Goal: Information Seeking & Learning: Learn about a topic

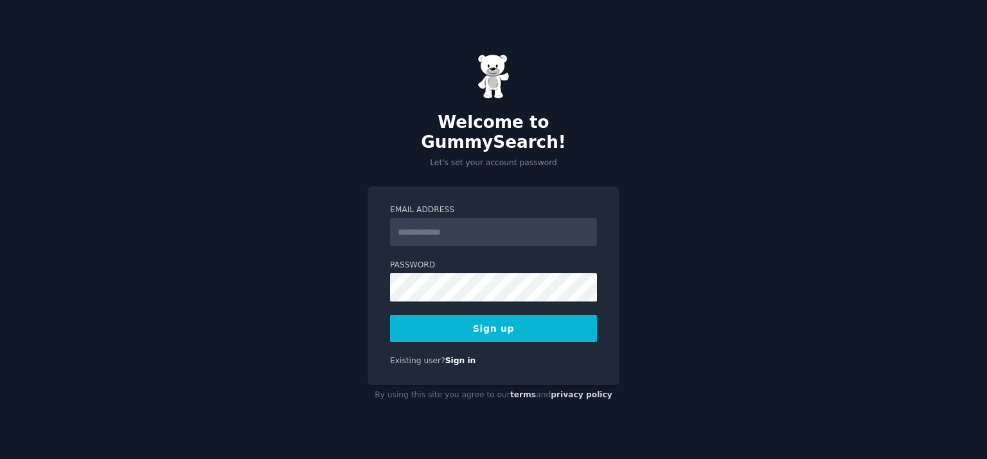
click at [418, 226] on input "Email Address" at bounding box center [493, 232] width 207 height 28
type input "**********"
click at [513, 315] on button "Sign up" at bounding box center [493, 328] width 207 height 27
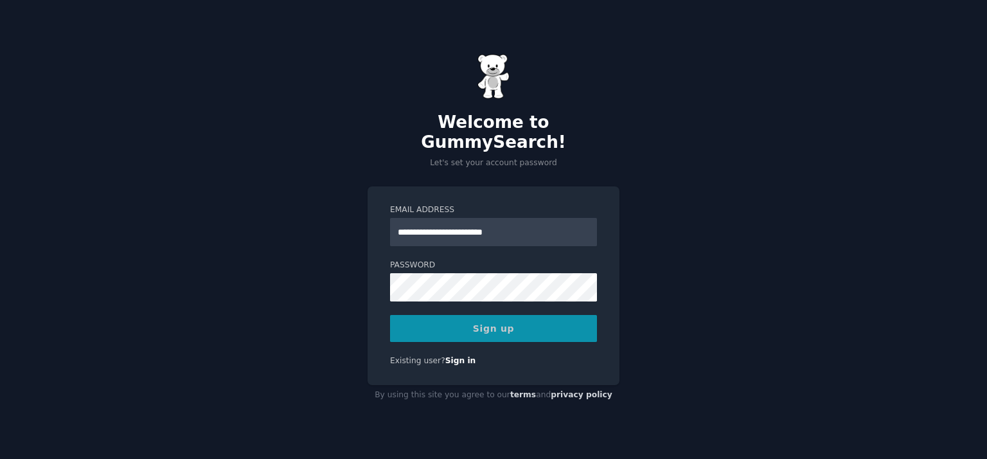
click at [504, 324] on div "Sign up" at bounding box center [493, 328] width 207 height 27
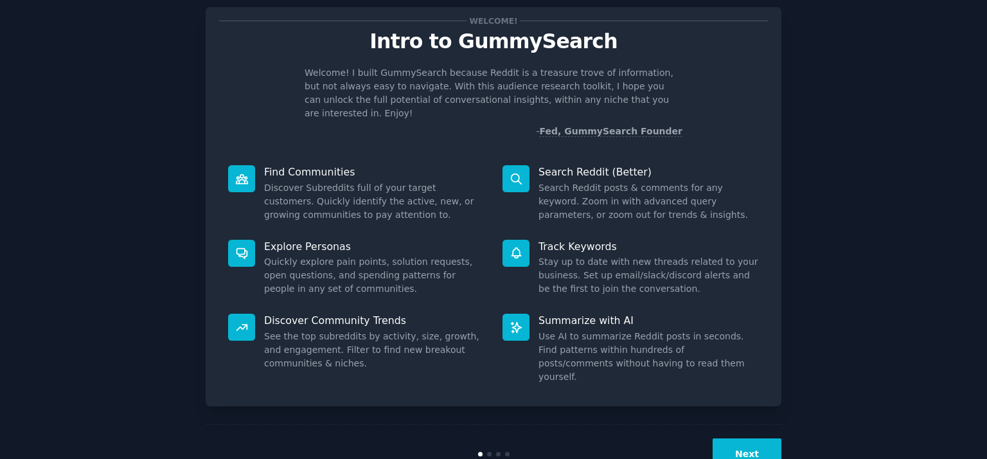
scroll to position [44, 0]
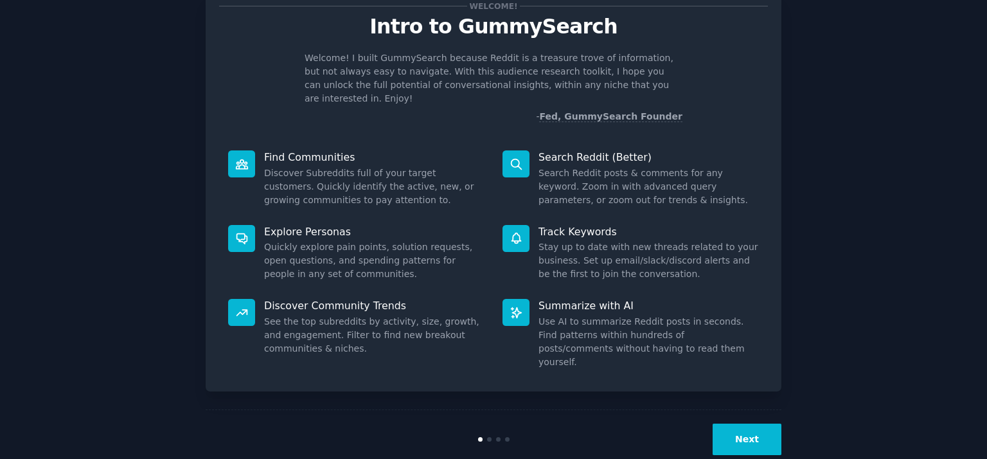
click at [743, 423] on button "Next" at bounding box center [746, 438] width 69 height 31
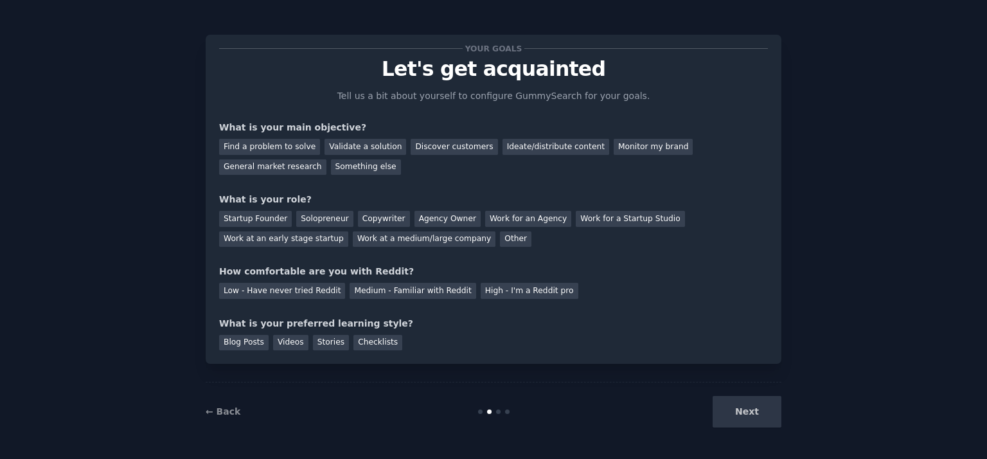
scroll to position [1, 0]
click at [347, 148] on div "Validate a solution" at bounding box center [365, 147] width 82 height 16
click at [357, 146] on div "Validate a solution" at bounding box center [365, 147] width 82 height 16
click at [378, 148] on div "Validate a solution" at bounding box center [365, 147] width 82 height 16
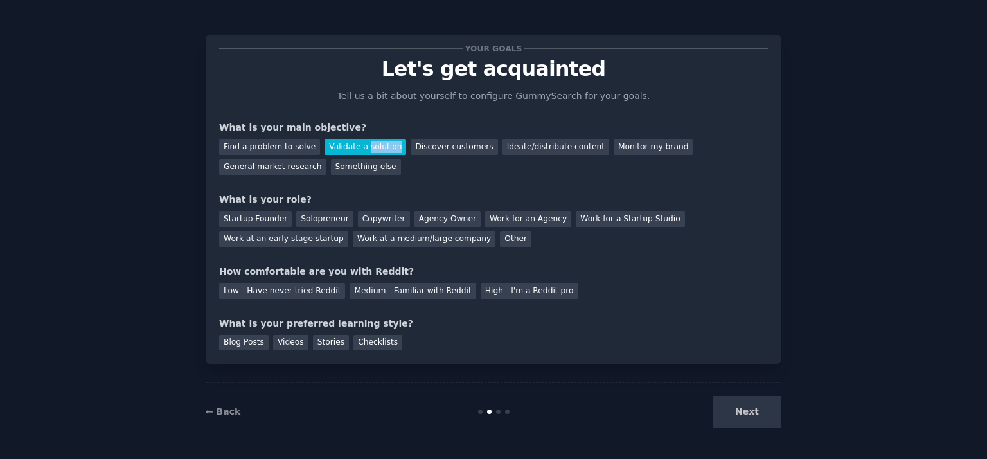
click at [378, 148] on div "Validate a solution" at bounding box center [365, 147] width 82 height 16
click at [379, 161] on div "Find a problem to solve Validate a solution Discover customers Ideate/distribut…" at bounding box center [493, 154] width 549 height 40
click at [613, 147] on div "Monitor my brand" at bounding box center [652, 147] width 79 height 16
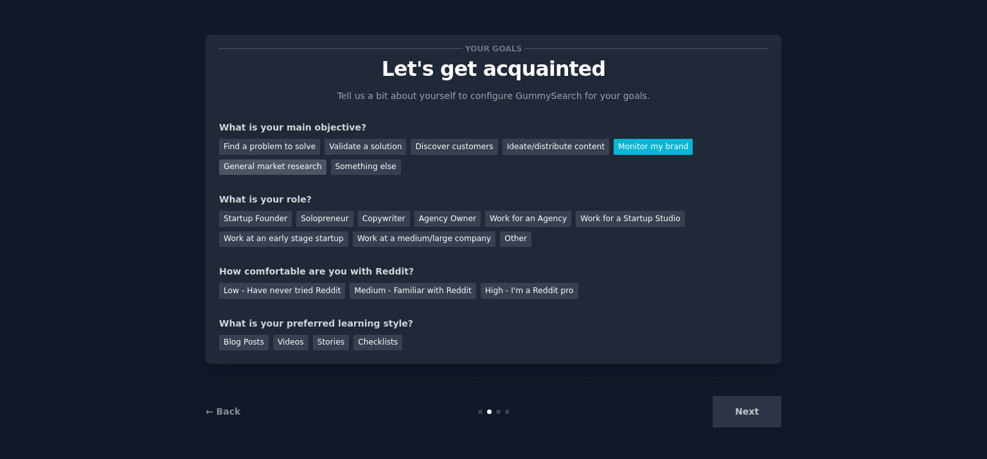
click at [326, 159] on div "General market research" at bounding box center [272, 167] width 107 height 16
click at [634, 150] on div "Monitor my brand" at bounding box center [652, 147] width 79 height 16
click at [326, 159] on div "General market research" at bounding box center [272, 167] width 107 height 16
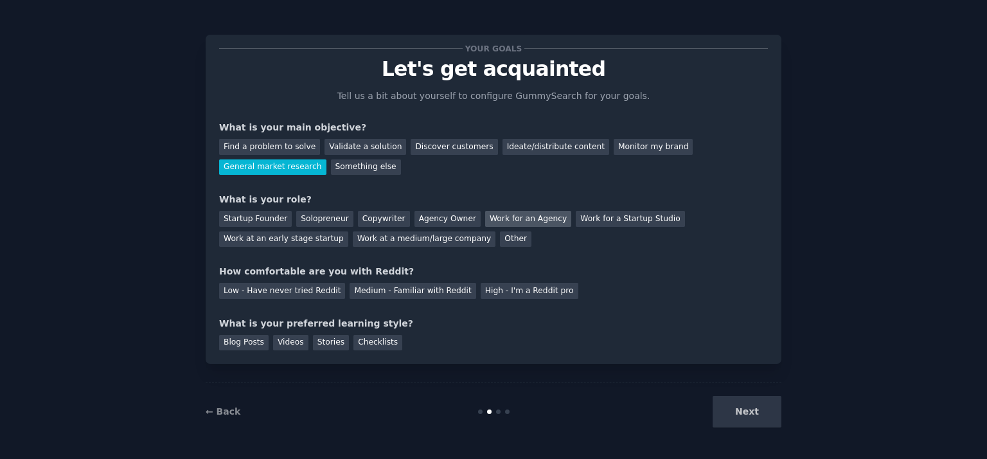
click at [498, 213] on div "Work for an Agency" at bounding box center [528, 219] width 86 height 16
click at [419, 216] on div "Agency Owner" at bounding box center [447, 219] width 66 height 16
click at [735, 410] on div "Next" at bounding box center [685, 411] width 192 height 31
click at [489, 292] on div "High - I'm a Reddit pro" at bounding box center [529, 291] width 98 height 16
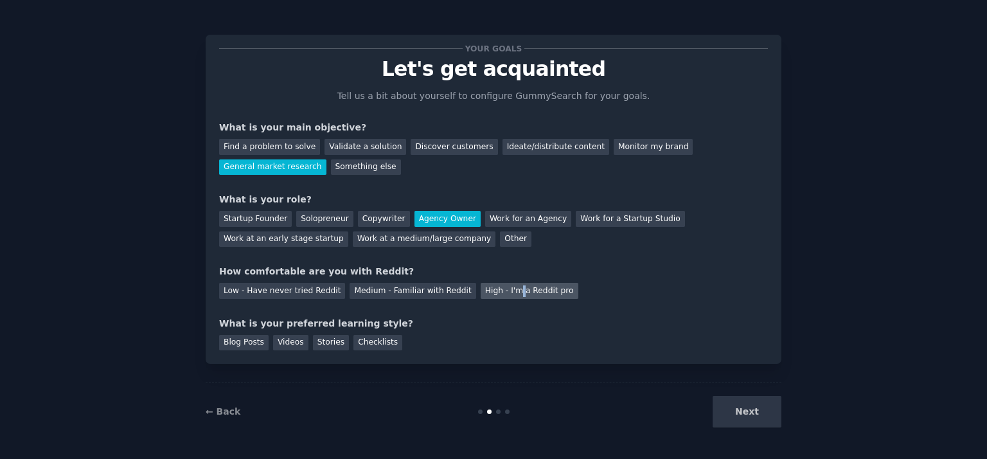
click at [489, 292] on div "High - I'm a Reddit pro" at bounding box center [529, 291] width 98 height 16
click at [349, 289] on div "Medium - Familiar with Reddit" at bounding box center [412, 291] width 126 height 16
click at [250, 344] on div "Blog Posts" at bounding box center [243, 343] width 49 height 16
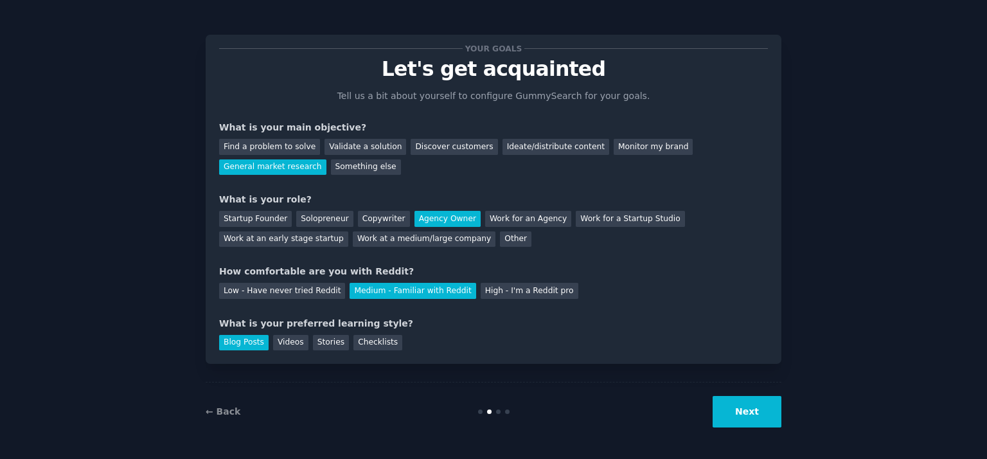
click at [746, 410] on button "Next" at bounding box center [746, 411] width 69 height 31
click at [746, 410] on div "Next" at bounding box center [685, 411] width 192 height 31
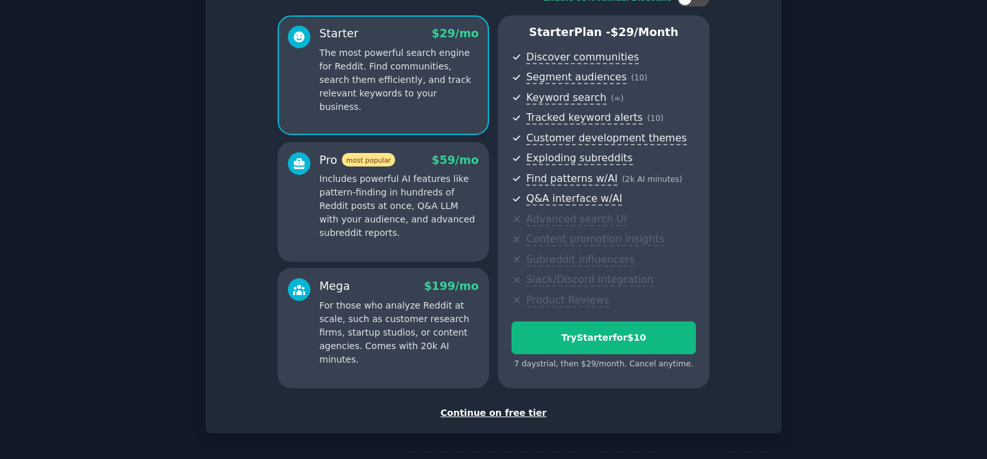
scroll to position [22, 0]
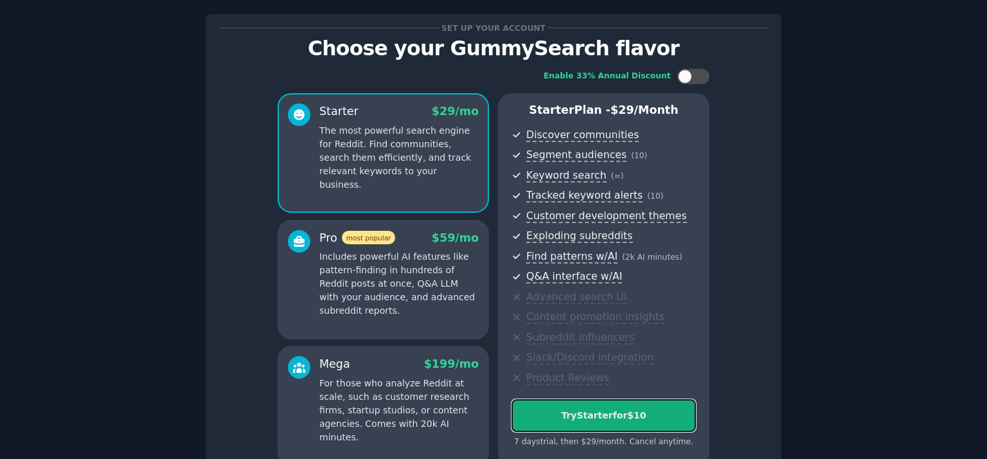
click at [583, 410] on div "Try Starter for $10" at bounding box center [603, 415] width 183 height 13
click at [583, 410] on div "Try Starter for $10 7 days trial, then $ 29 /month . Cancel anytime." at bounding box center [603, 423] width 184 height 49
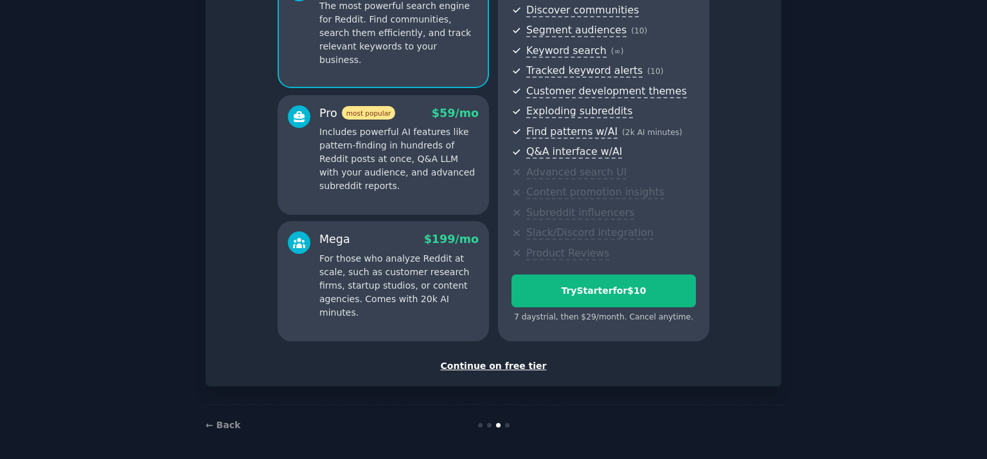
scroll to position [150, 0]
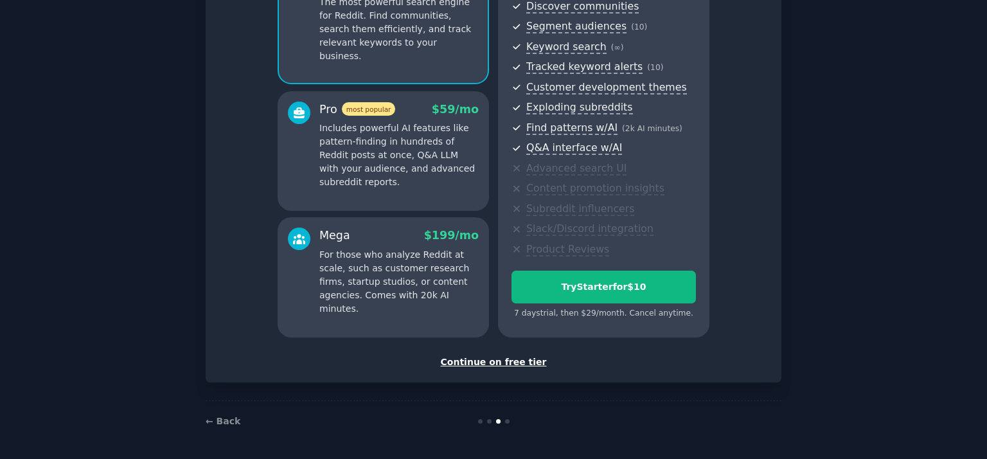
click at [510, 362] on div "Continue on free tier" at bounding box center [493, 361] width 549 height 13
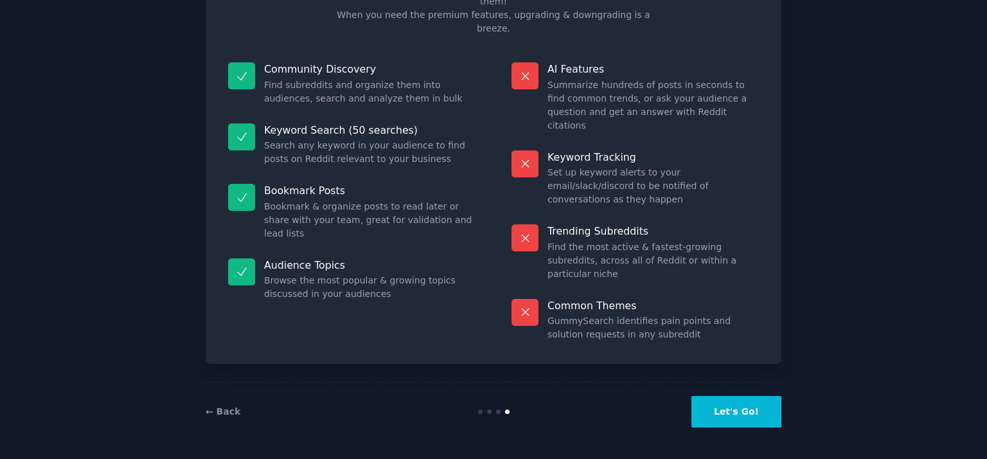
scroll to position [41, 0]
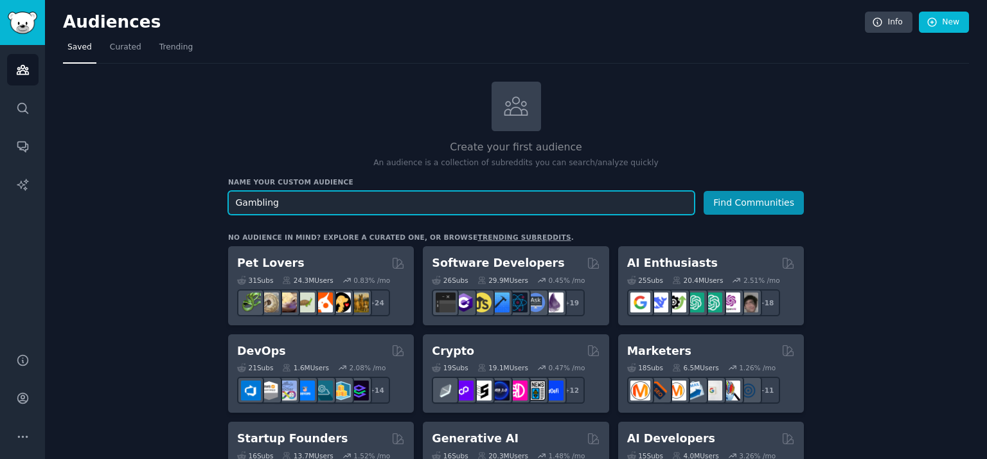
type input "Gambling"
click at [703, 191] on button "Find Communities" at bounding box center [753, 203] width 100 height 24
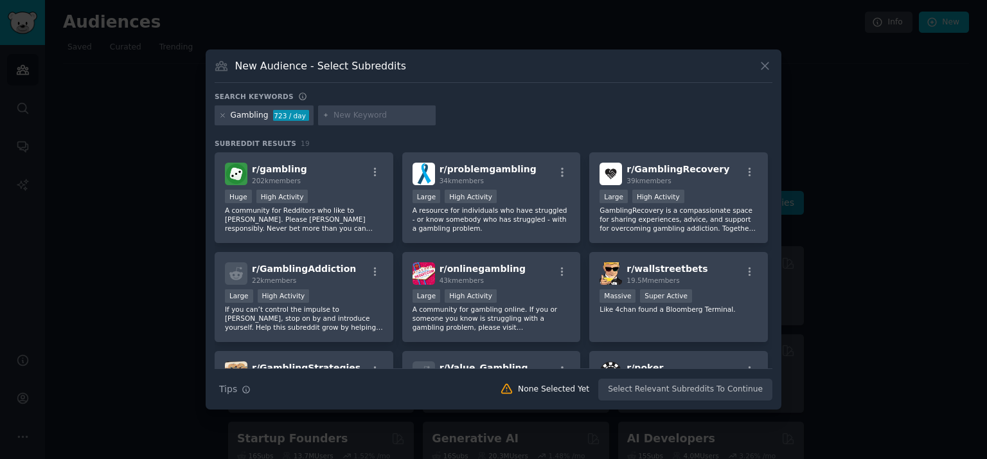
click at [762, 65] on icon at bounding box center [764, 65] width 13 height 13
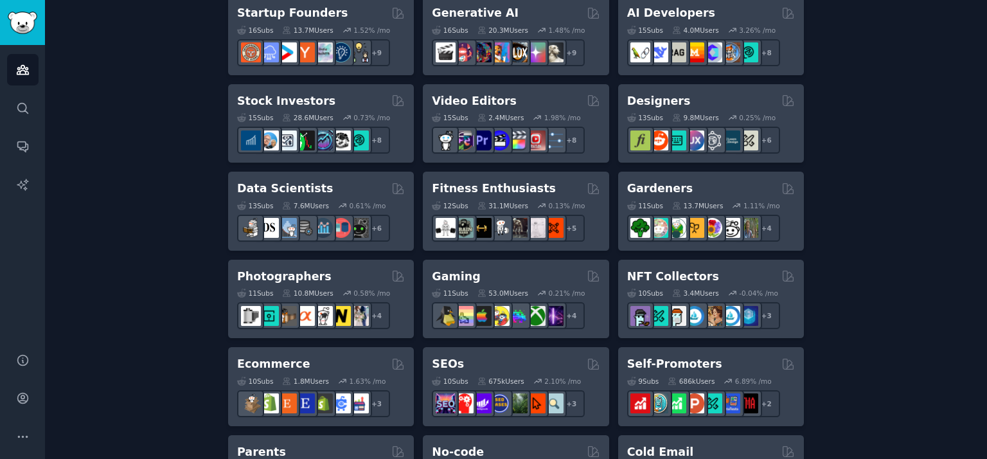
scroll to position [716, 0]
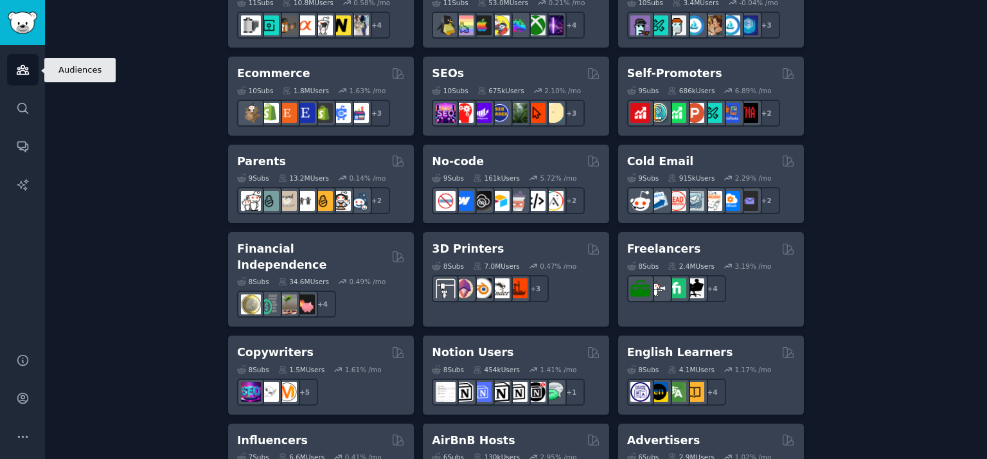
click at [26, 77] on link "Audiences" at bounding box center [22, 69] width 31 height 31
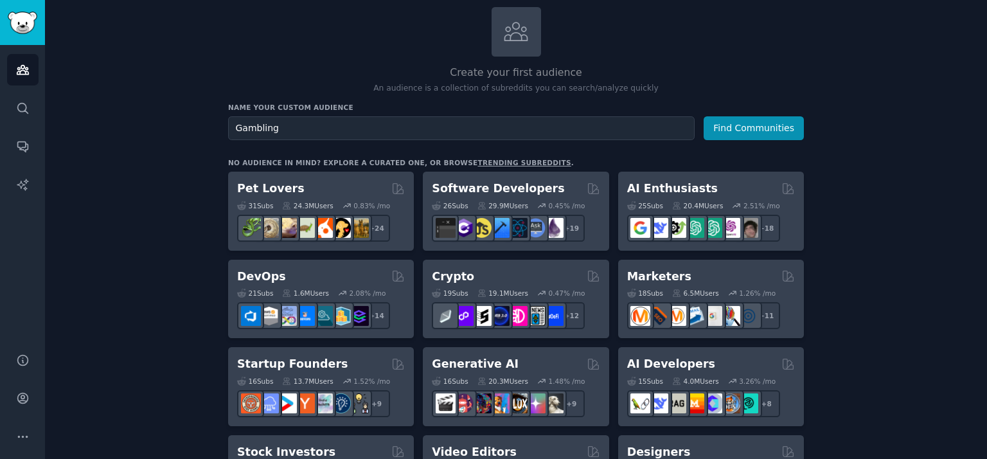
scroll to position [144, 0]
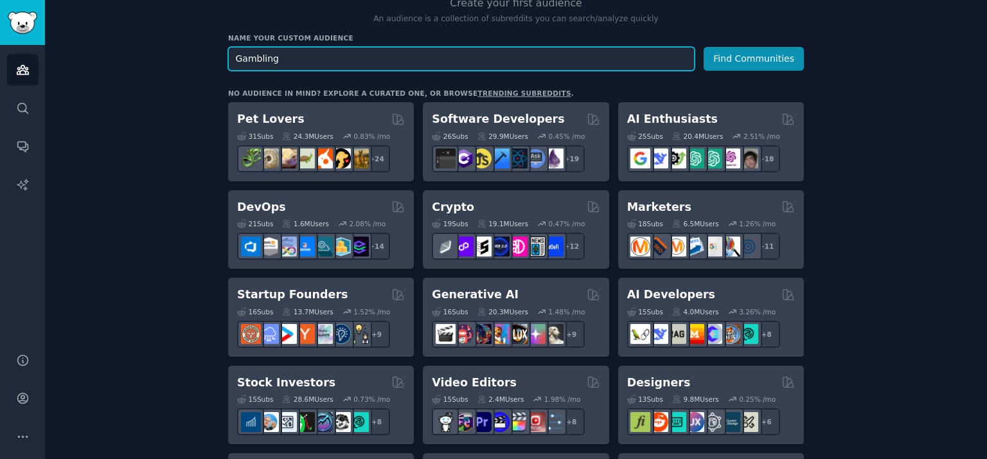
click at [256, 66] on input "Gambling" at bounding box center [461, 59] width 466 height 24
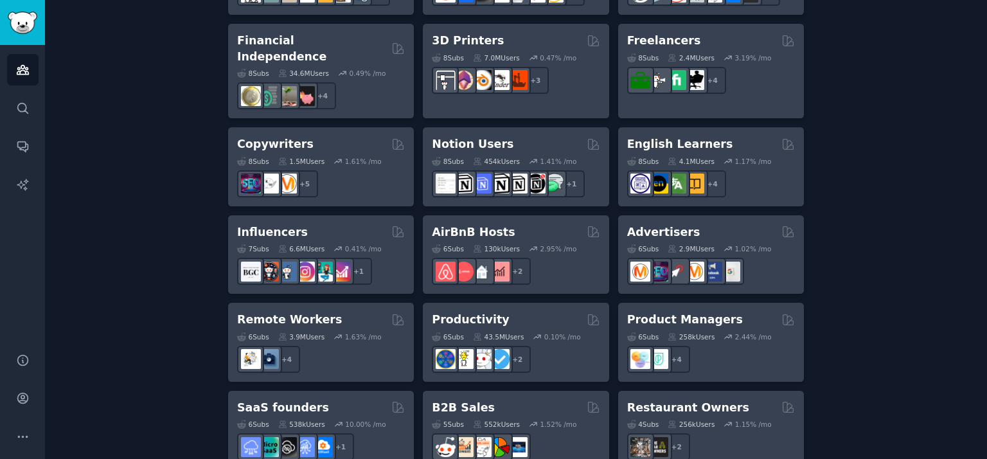
scroll to position [979, 0]
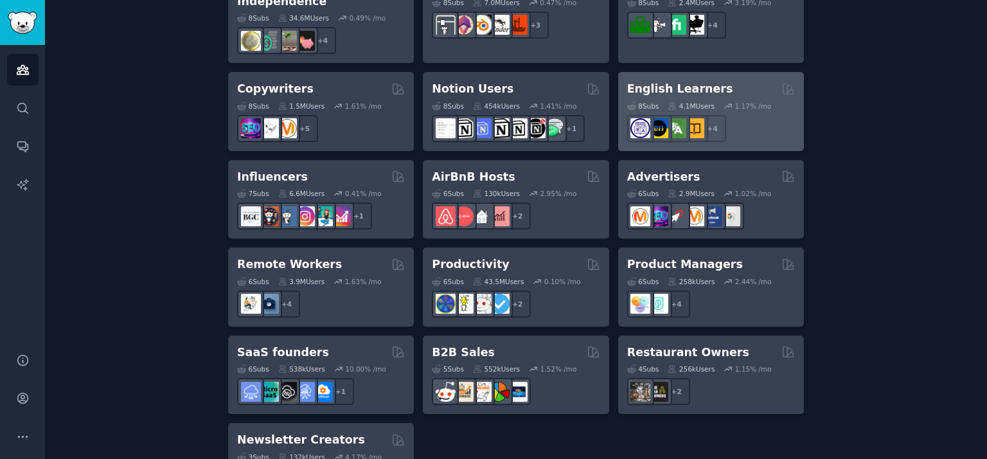
click at [701, 101] on div "4.1M Users" at bounding box center [690, 105] width 47 height 9
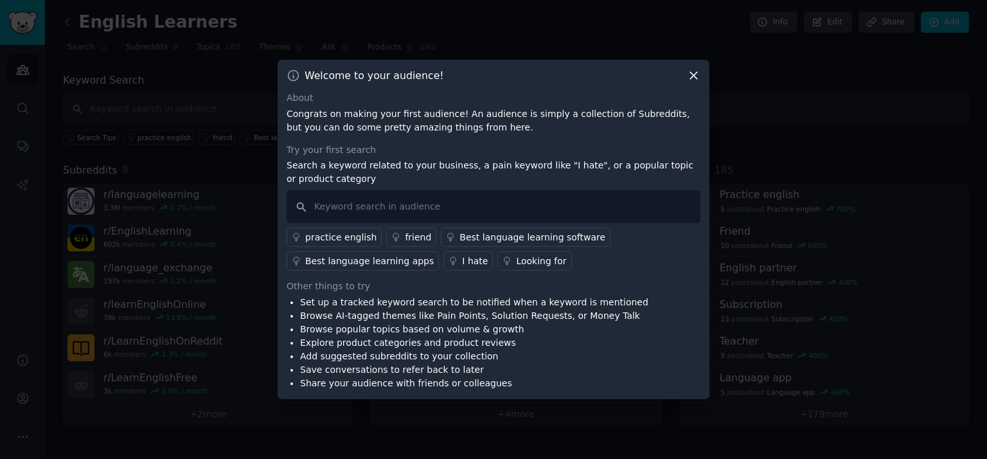
click at [696, 76] on icon at bounding box center [693, 75] width 13 height 13
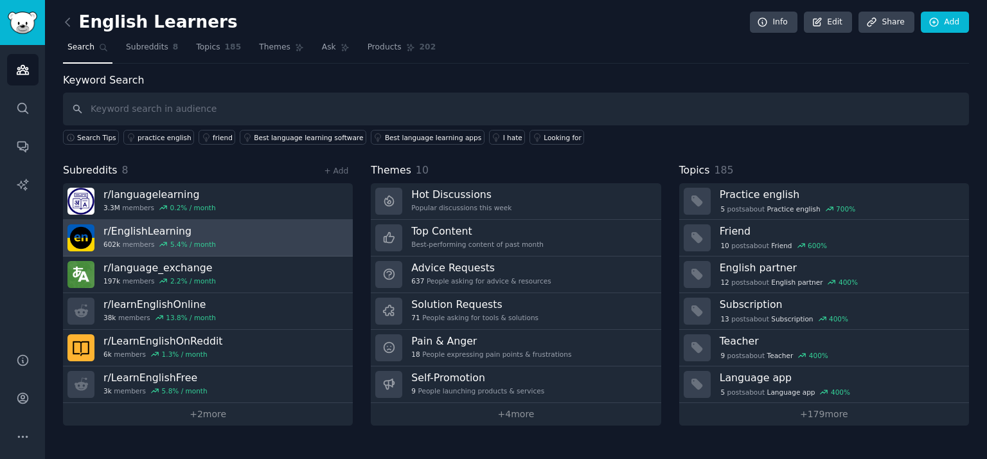
click at [194, 240] on div "5.4 % / month" at bounding box center [193, 244] width 46 height 9
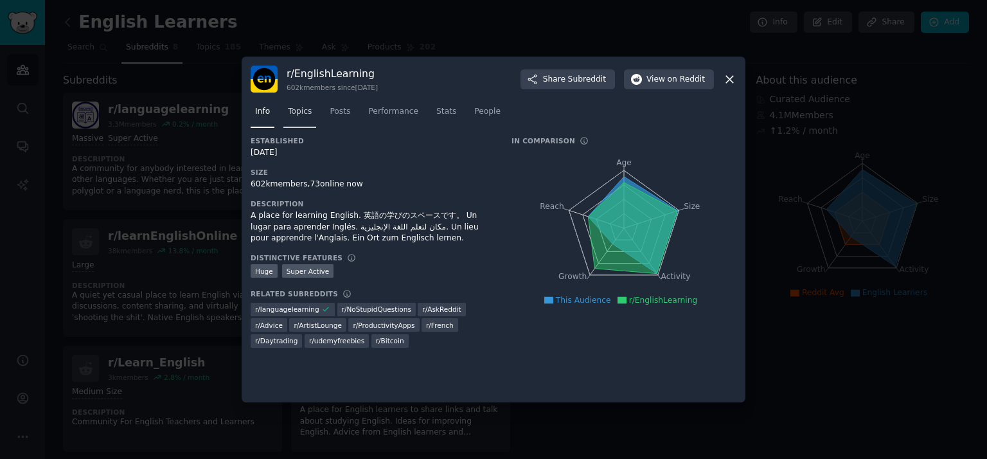
click at [310, 112] on link "Topics" at bounding box center [299, 114] width 33 height 26
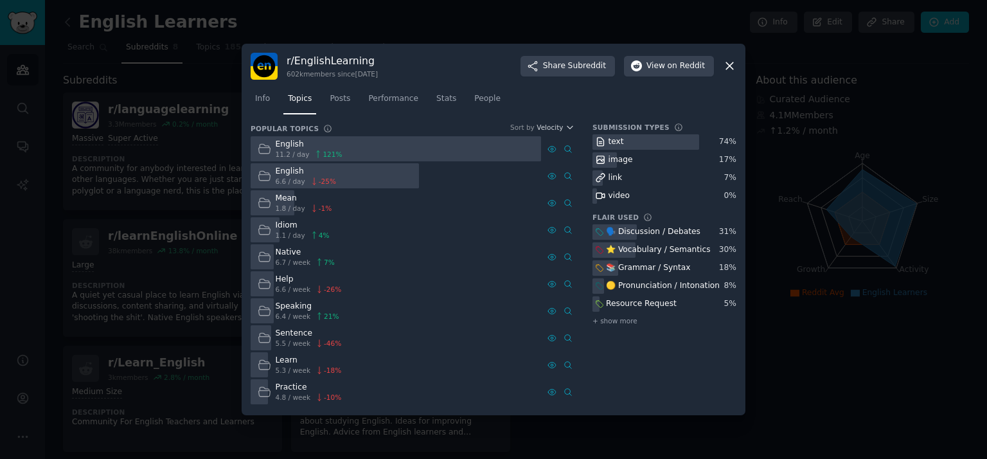
click at [374, 150] on div at bounding box center [396, 148] width 290 height 25
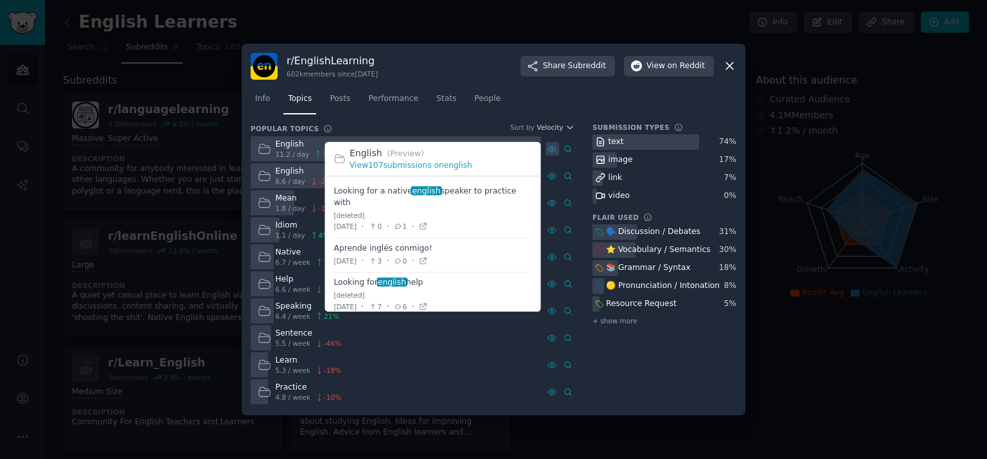
click at [556, 146] on icon at bounding box center [551, 149] width 9 height 9
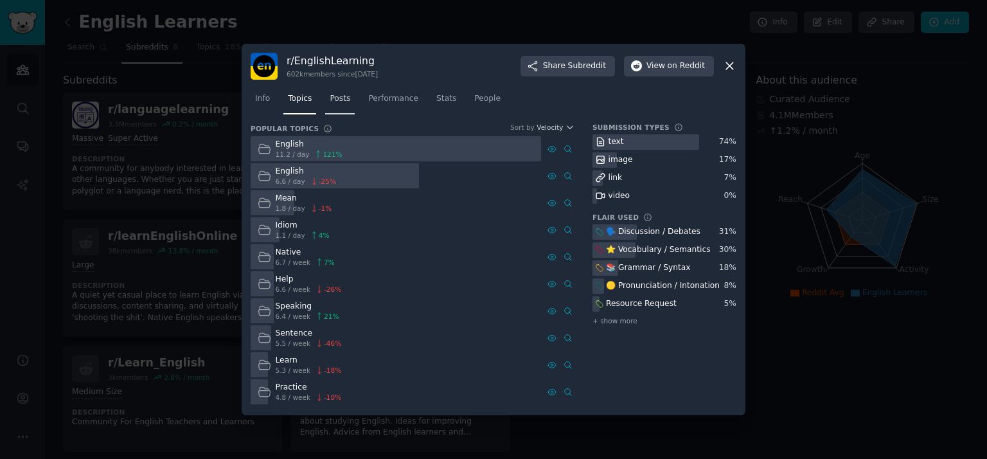
click at [340, 98] on span "Posts" at bounding box center [340, 99] width 21 height 12
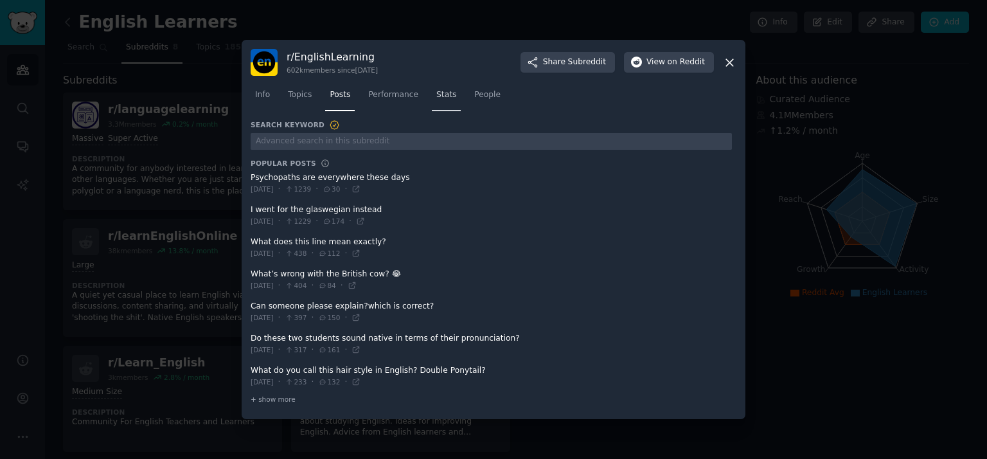
click at [448, 94] on link "Stats" at bounding box center [446, 98] width 29 height 26
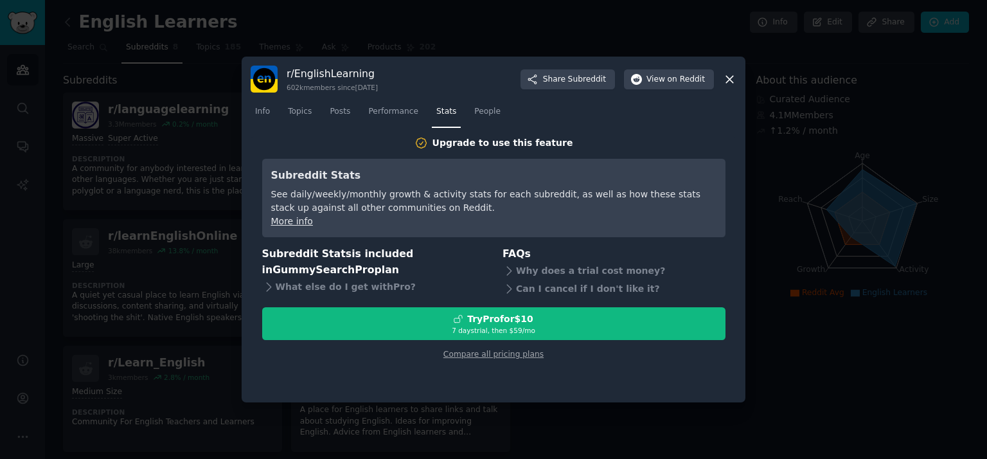
click at [136, 175] on div at bounding box center [493, 229] width 987 height 459
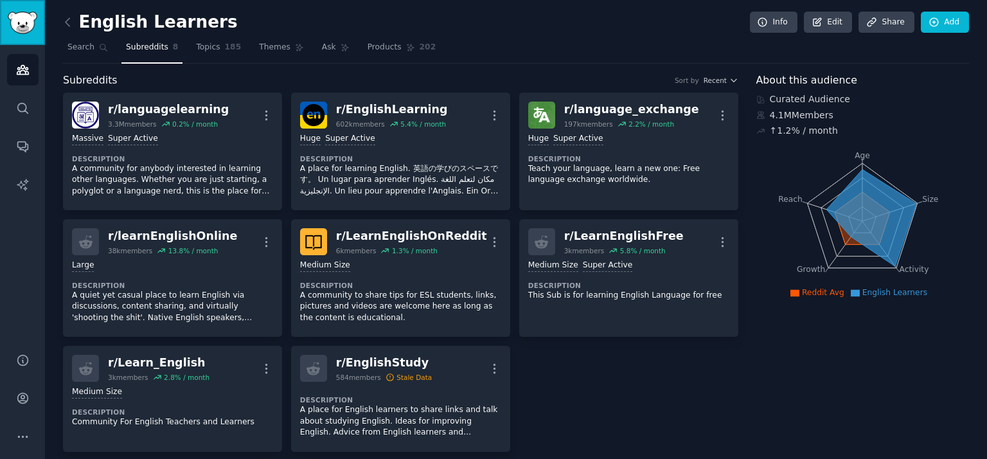
click at [19, 28] on img "Sidebar" at bounding box center [23, 23] width 30 height 22
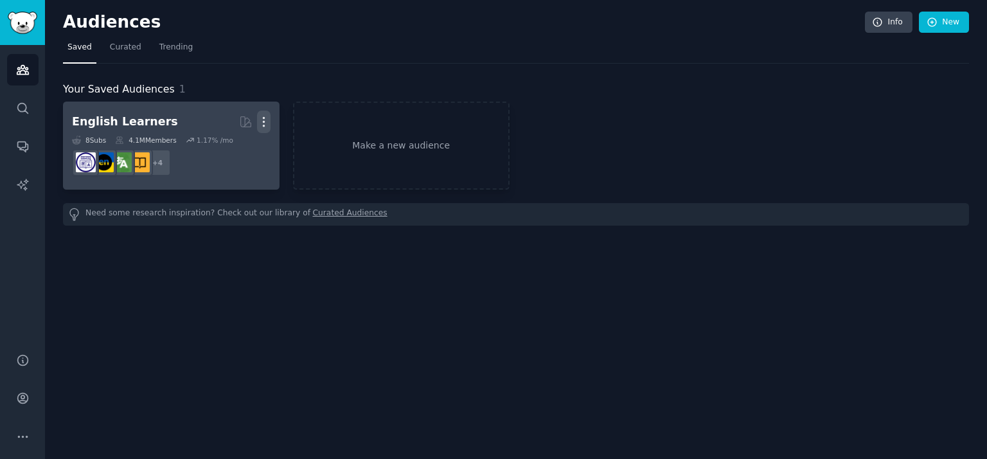
click at [262, 125] on icon "button" at bounding box center [263, 121] width 13 height 13
click at [224, 146] on p "Delete" at bounding box center [229, 148] width 30 height 13
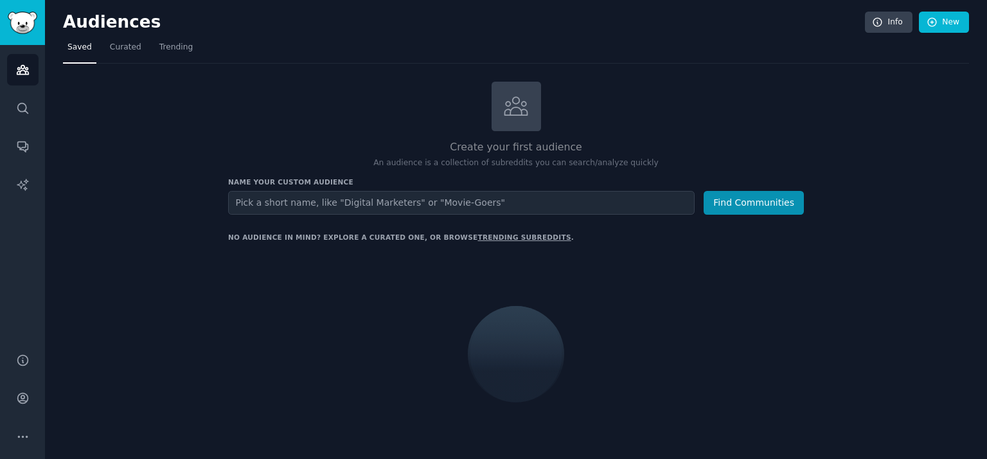
click at [35, 70] on link "Audiences" at bounding box center [22, 69] width 31 height 31
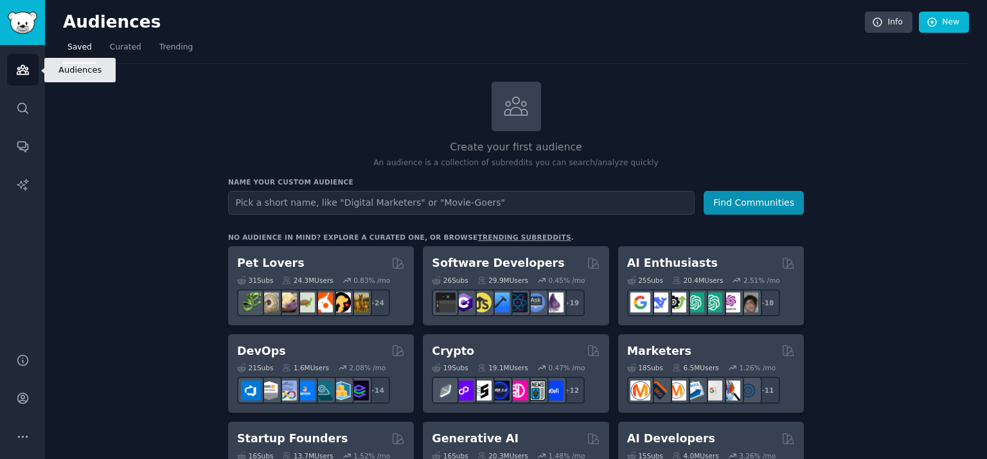
click at [31, 70] on link "Audiences" at bounding box center [22, 69] width 31 height 31
click at [110, 47] on span "Curated" at bounding box center [125, 48] width 31 height 12
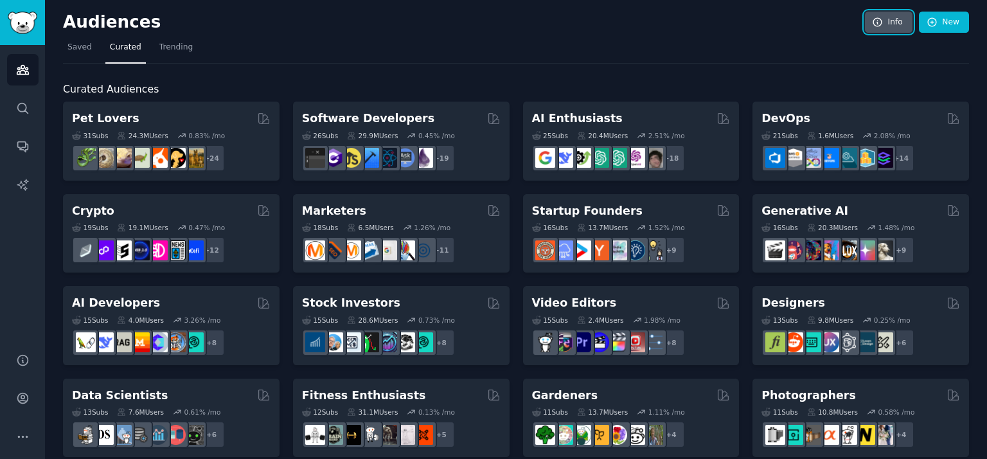
click at [903, 19] on link "Info" at bounding box center [889, 23] width 48 height 22
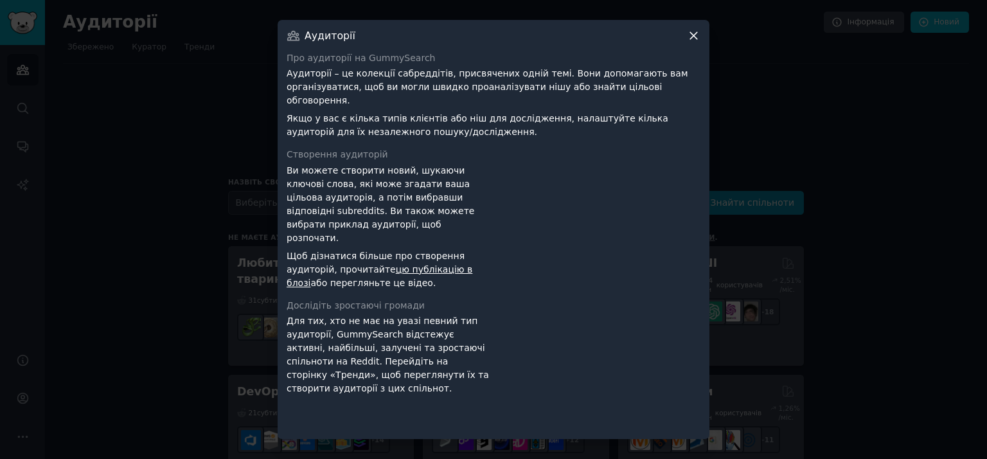
click at [590, 103] on font "Аудиторії – це колекції сабреддітів, присвячених одній темі. Вони допомагають в…" at bounding box center [486, 86] width 401 height 37
click at [203, 215] on div at bounding box center [493, 229] width 987 height 459
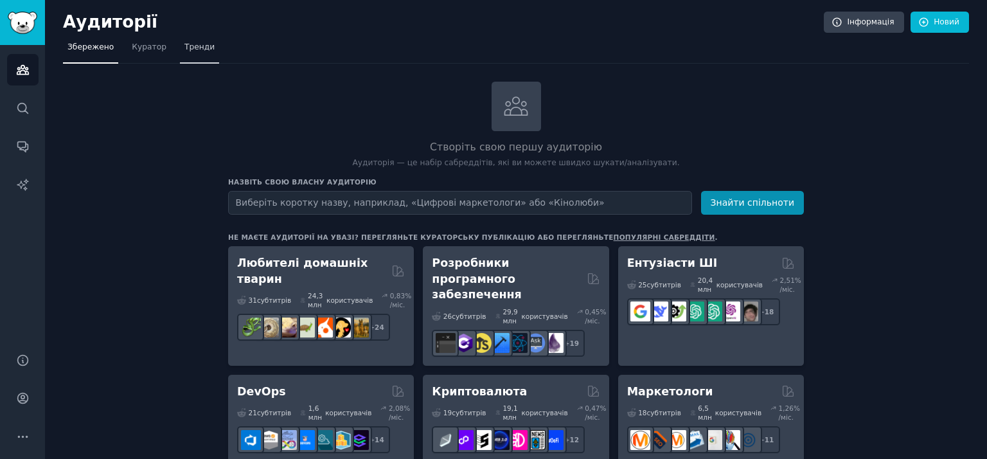
click at [197, 51] on font "Тренди" at bounding box center [199, 46] width 30 height 9
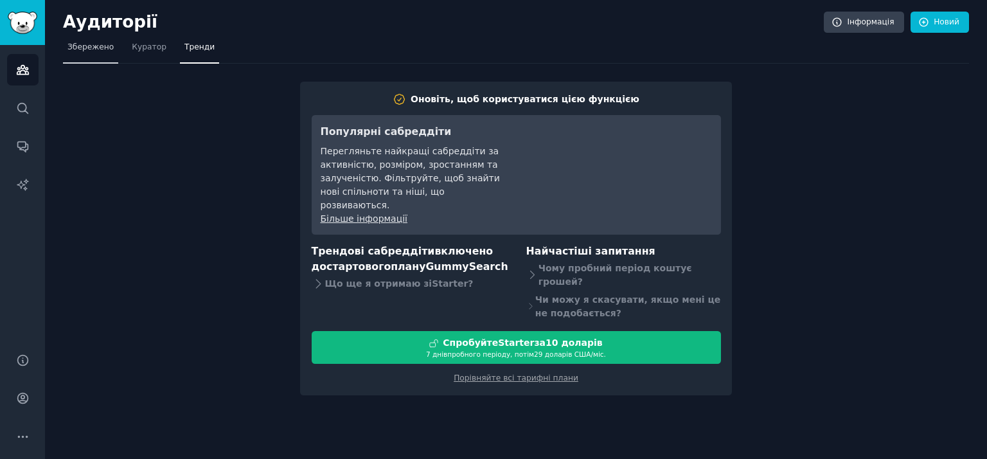
click at [91, 58] on link "Збережено" at bounding box center [90, 50] width 55 height 26
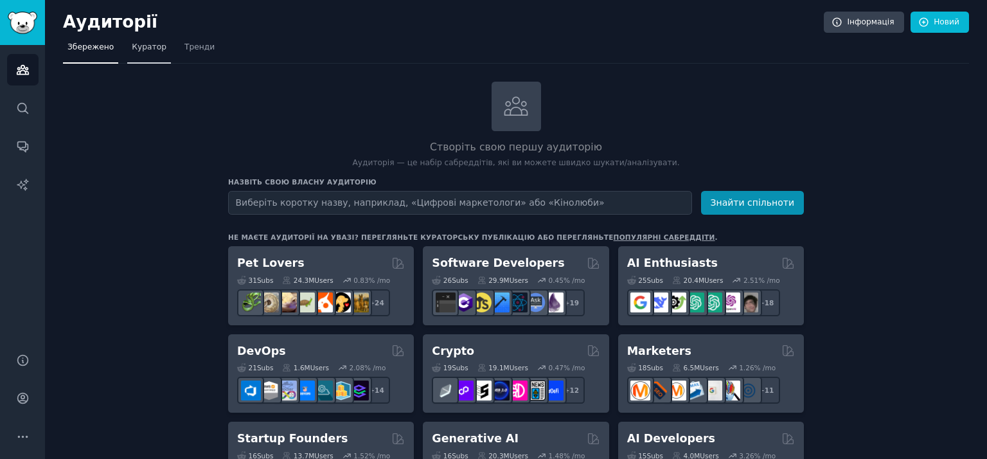
click at [145, 60] on link "Куратор" at bounding box center [149, 50] width 44 height 26
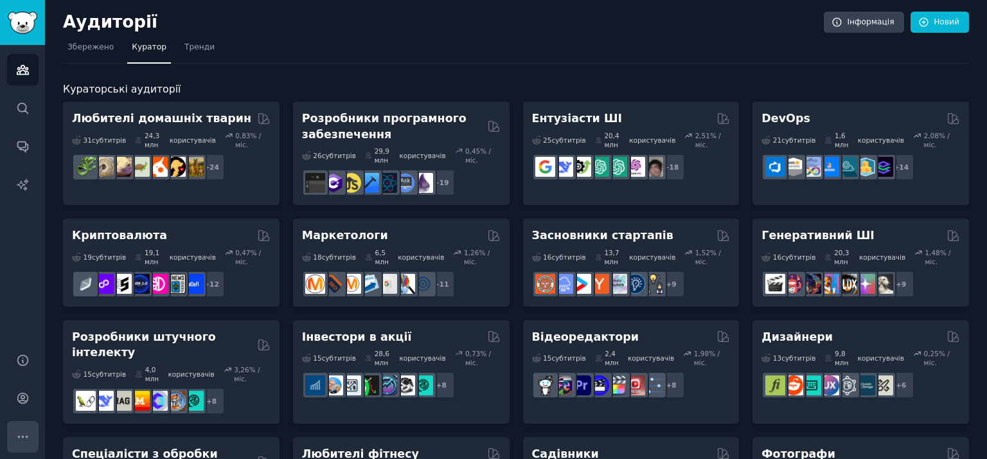
click at [26, 437] on icon "Бічна панель" at bounding box center [22, 436] width 13 height 13
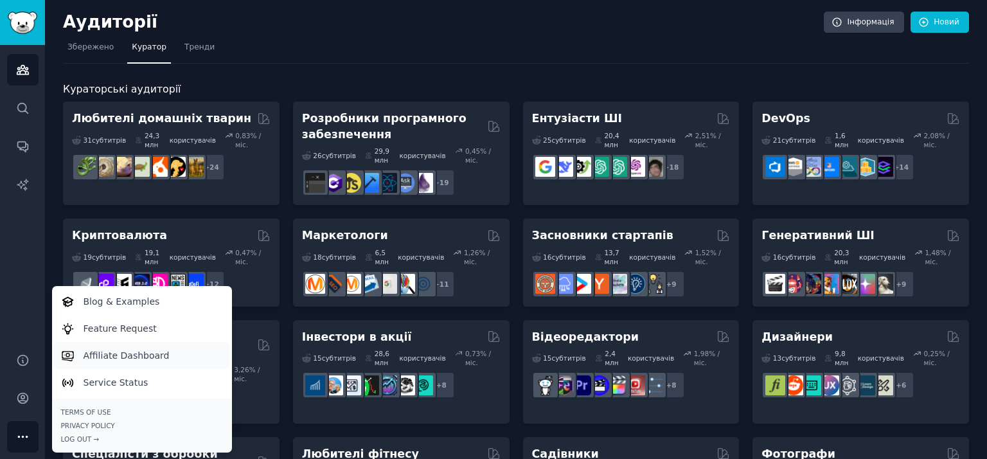
click at [136, 355] on p "Affiliate Dashboard" at bounding box center [127, 355] width 86 height 13
click at [126, 304] on p "Blog & Examples" at bounding box center [122, 301] width 76 height 13
